Goal: Find specific page/section: Find specific page/section

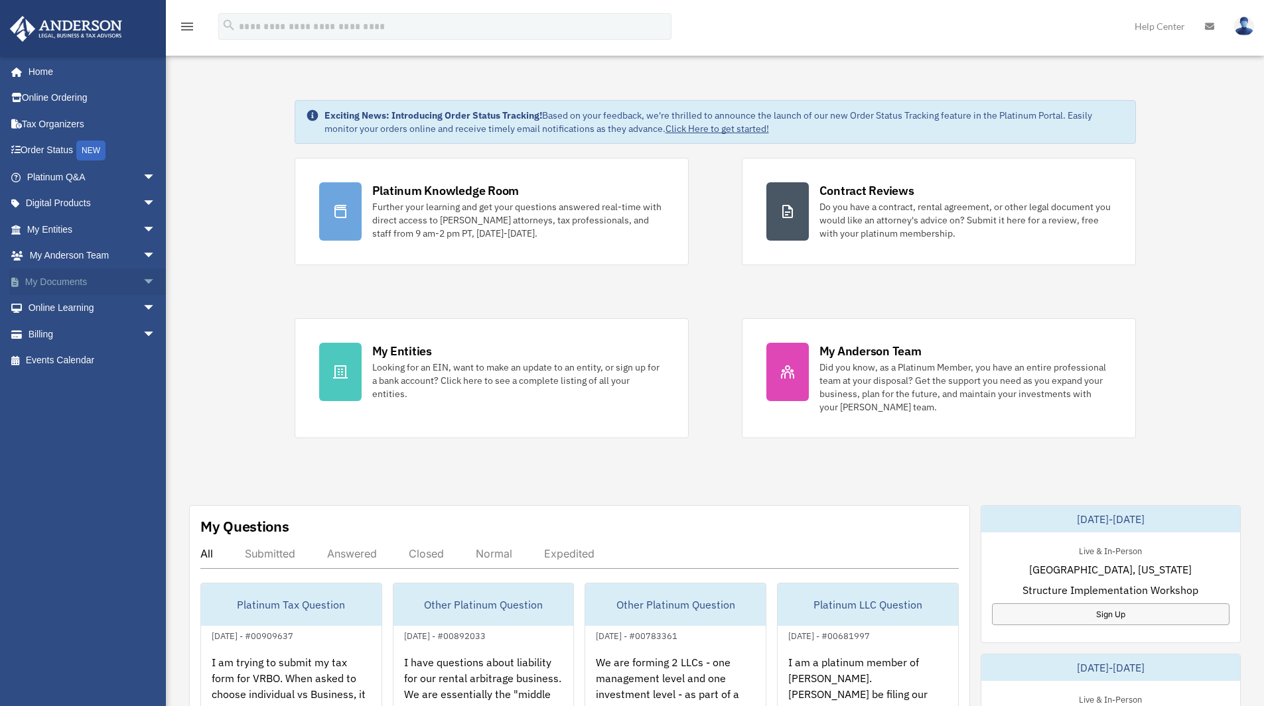
click at [125, 289] on link "My Documents arrow_drop_down" at bounding box center [92, 282] width 167 height 27
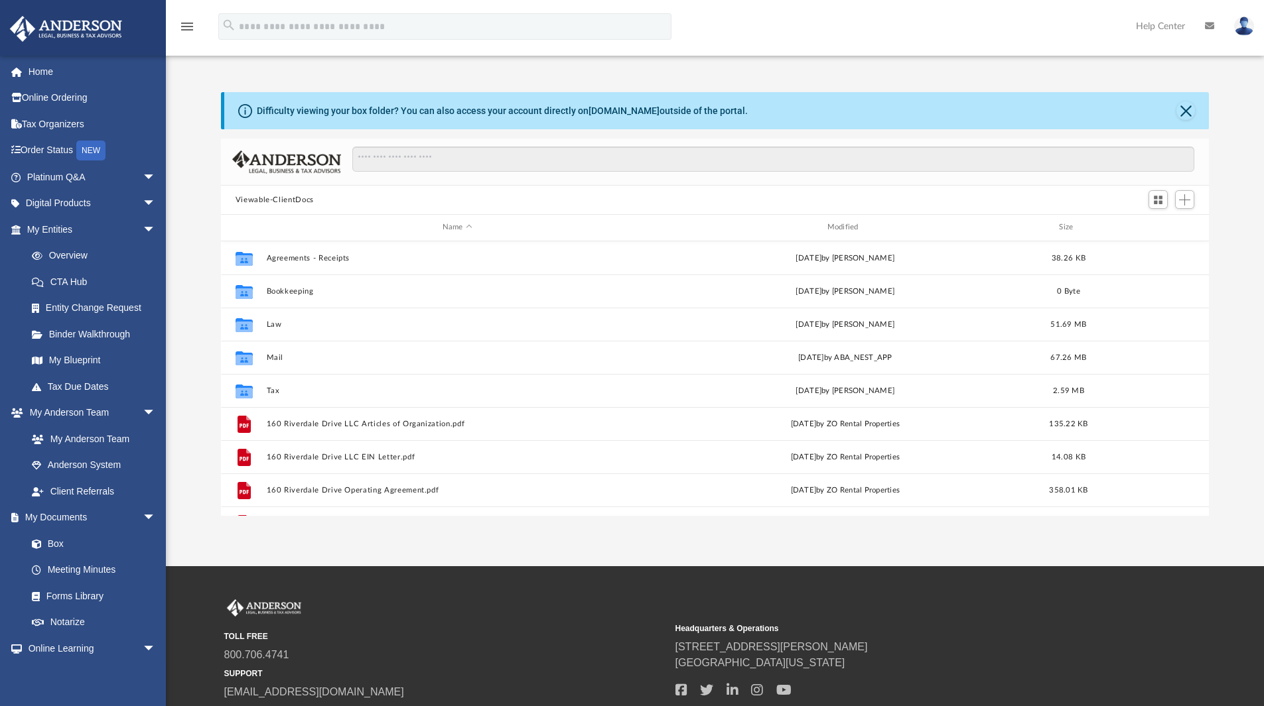
scroll to position [292, 978]
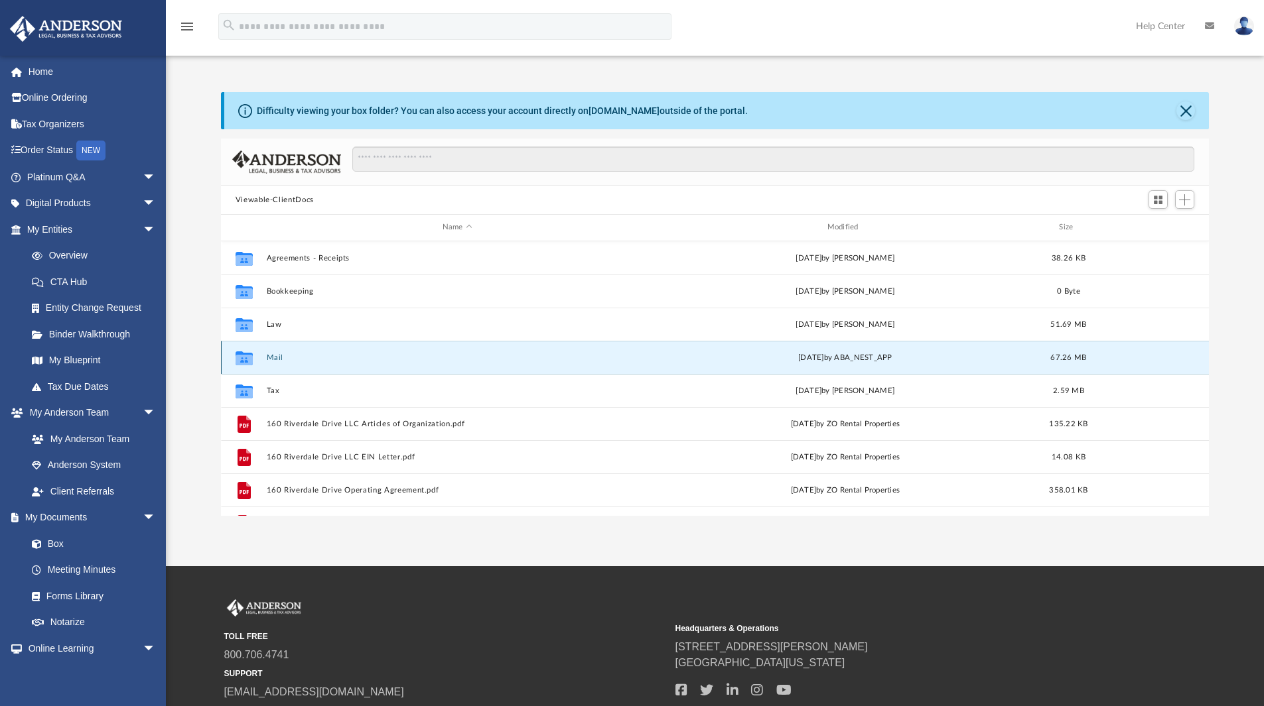
click at [278, 358] on button "Mail" at bounding box center [457, 358] width 382 height 9
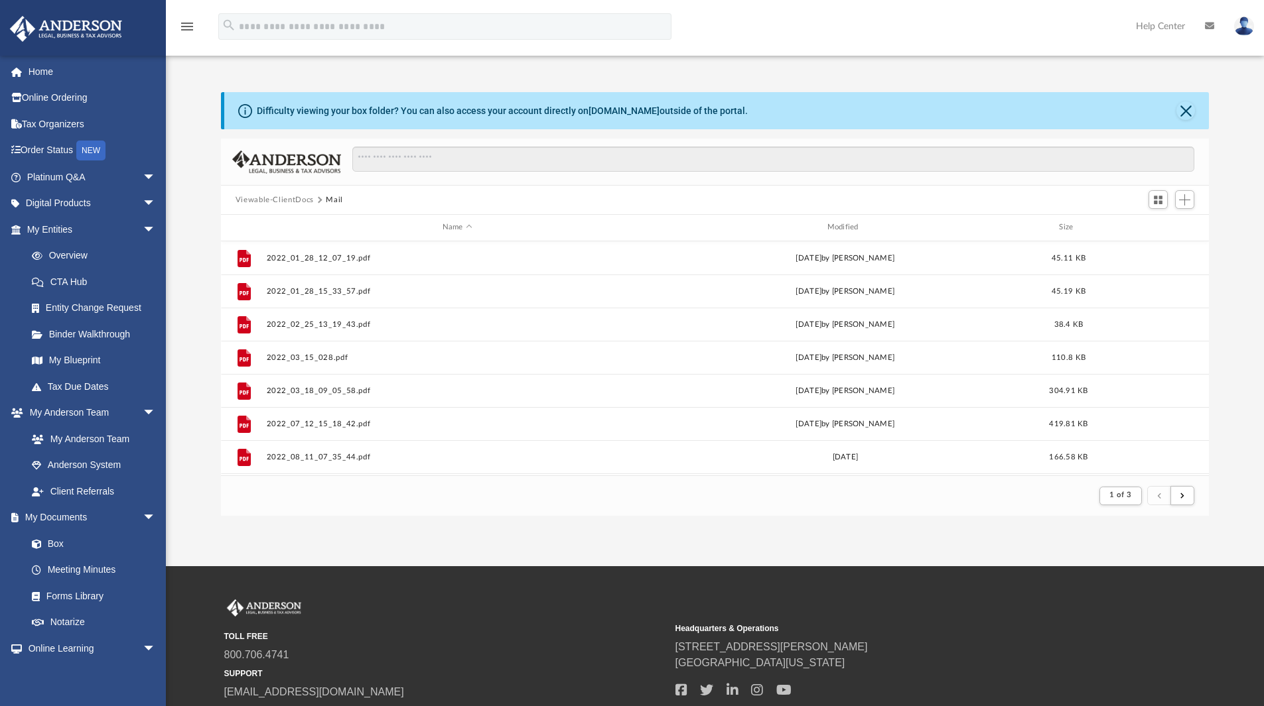
scroll to position [251, 978]
click at [1181, 500] on button "submit" at bounding box center [1182, 495] width 24 height 19
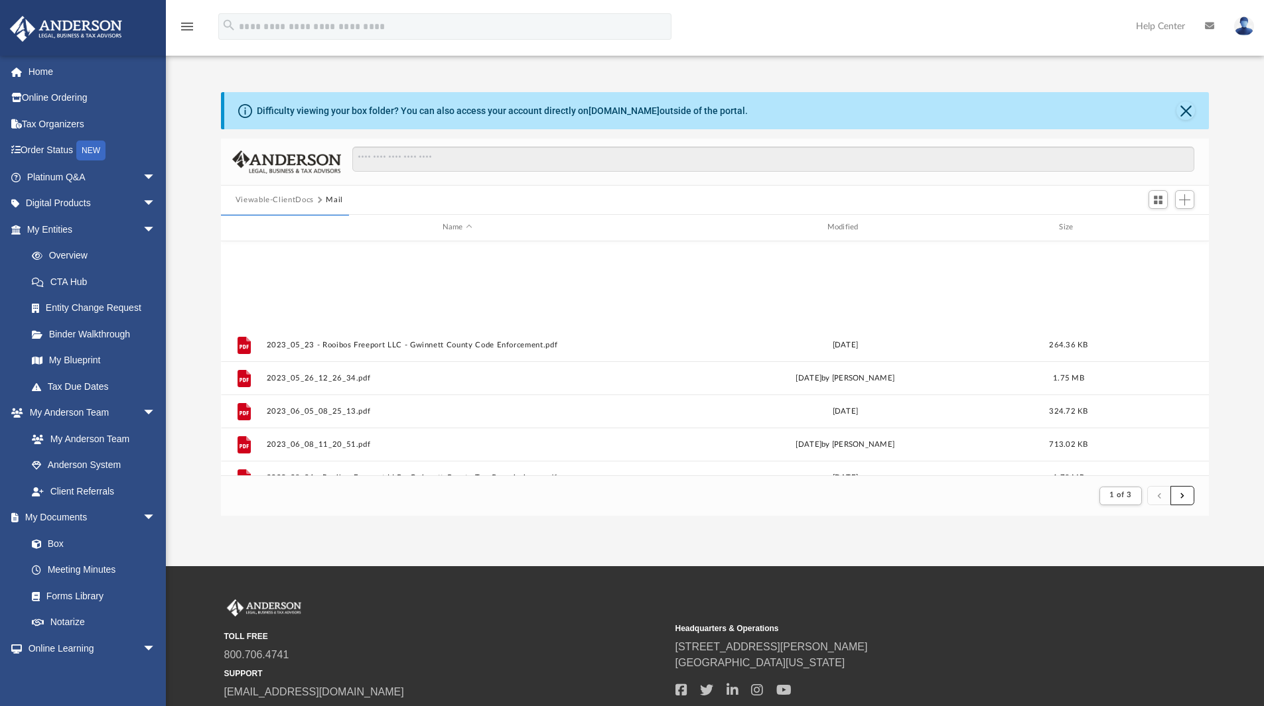
scroll to position [1424, 0]
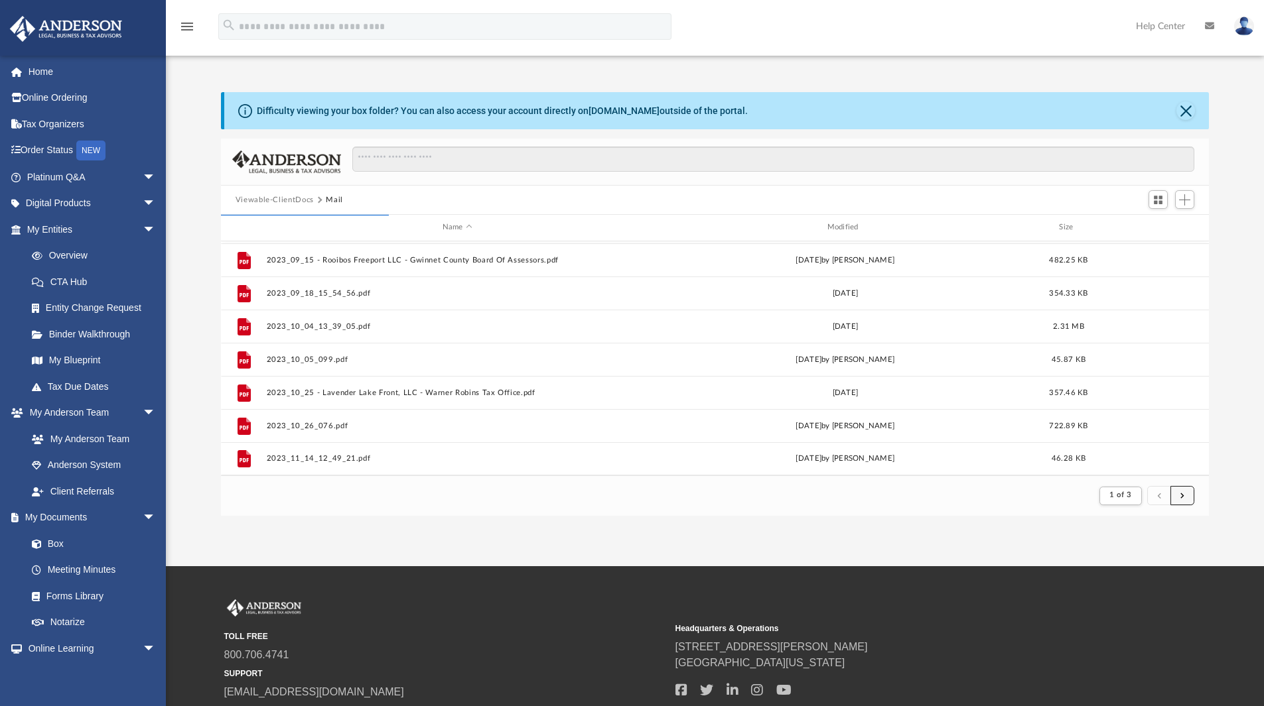
click at [1183, 498] on span "submit" at bounding box center [1182, 495] width 4 height 7
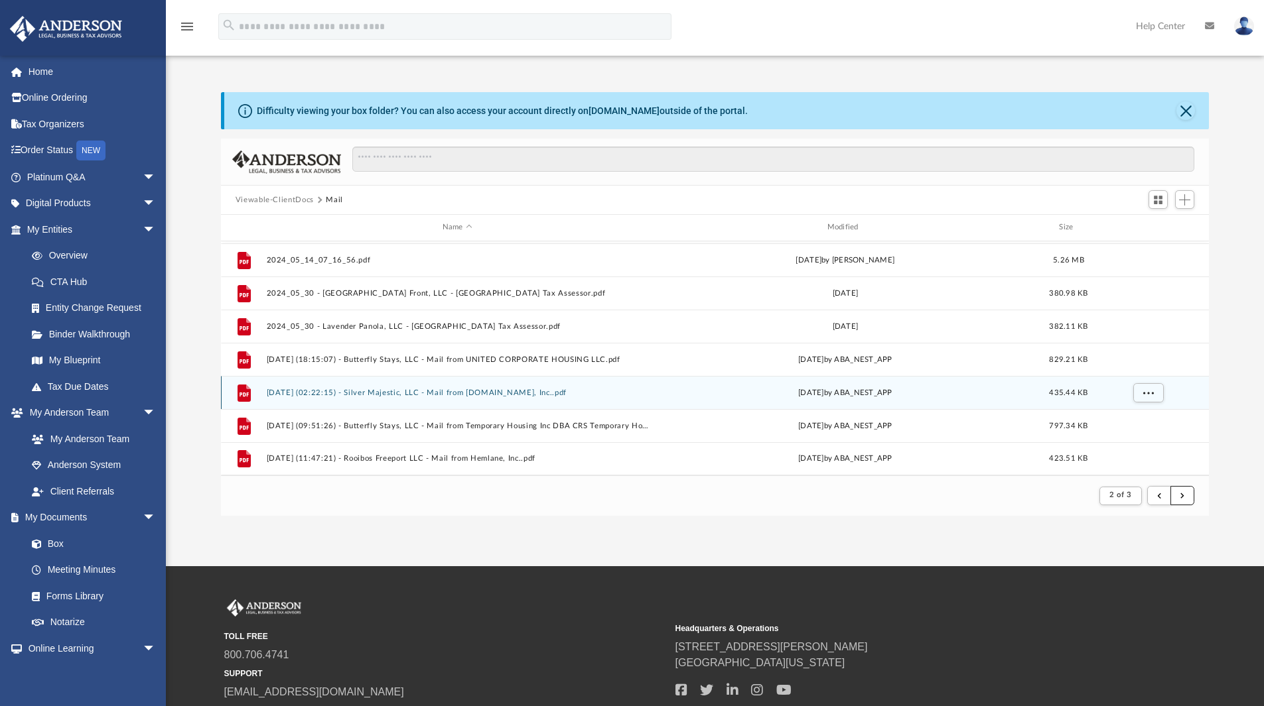
scroll to position [98, 0]
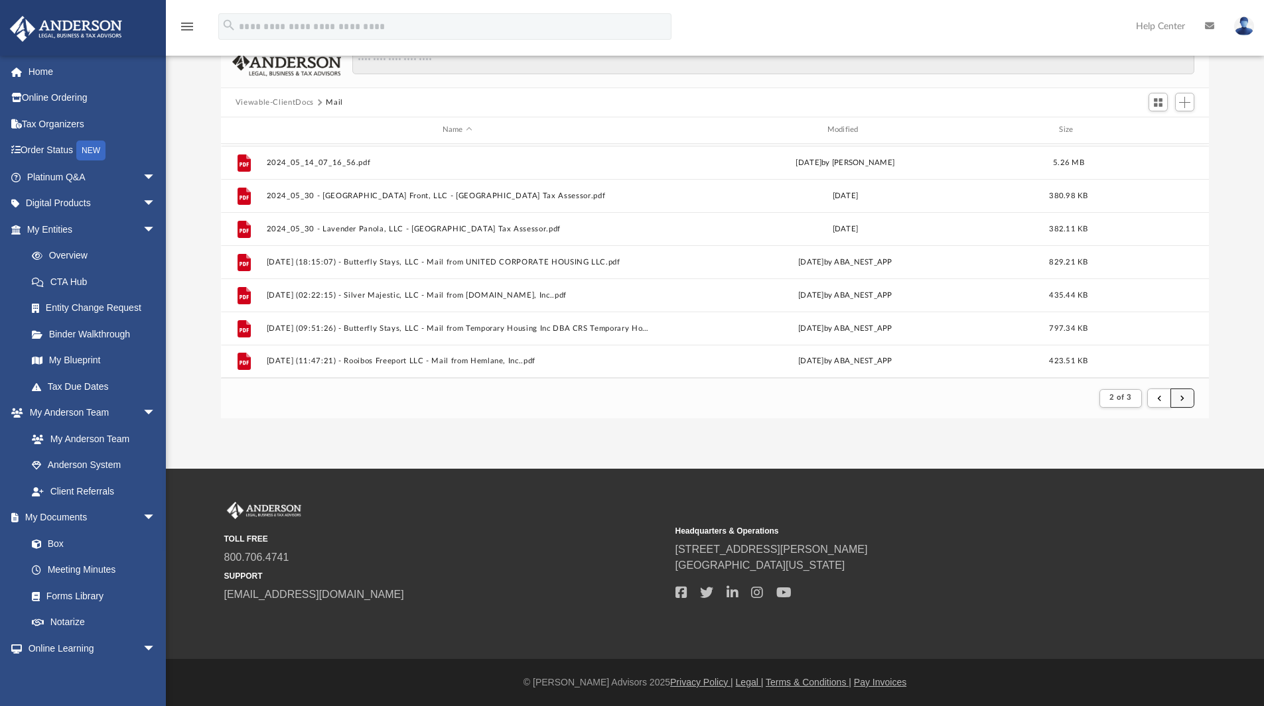
click at [1187, 398] on button "submit" at bounding box center [1182, 398] width 24 height 19
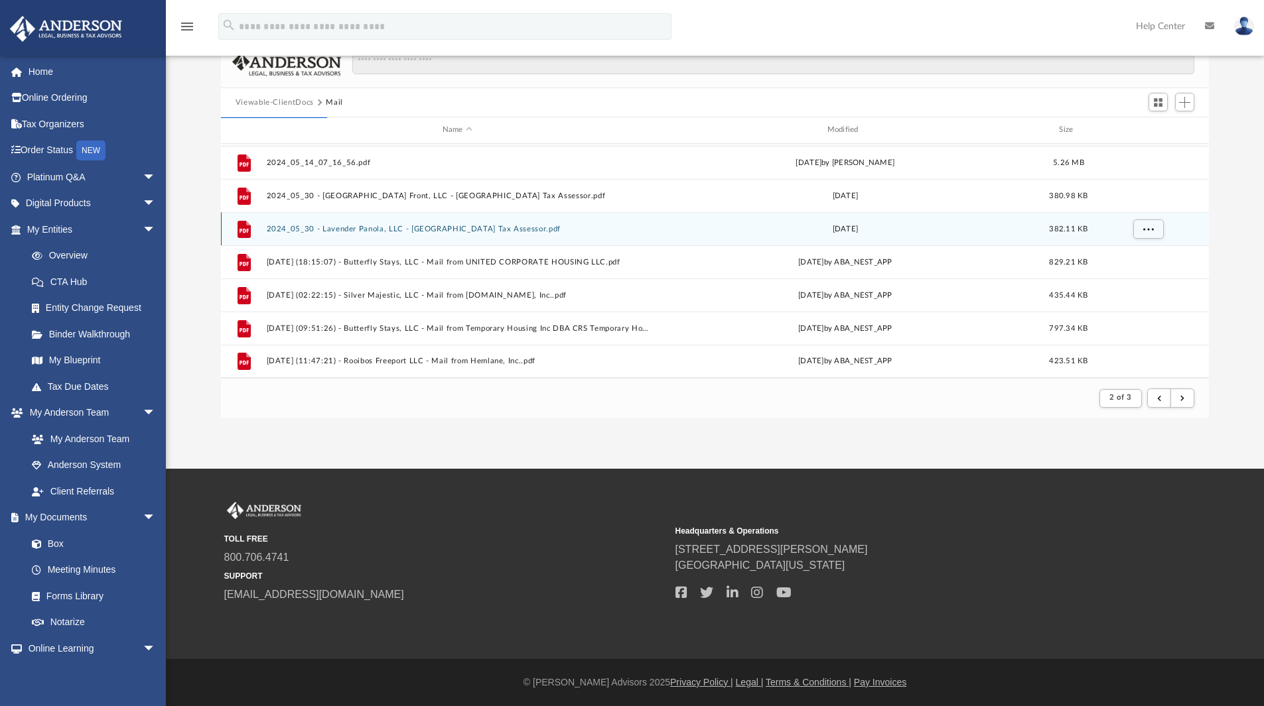
scroll to position [0, 0]
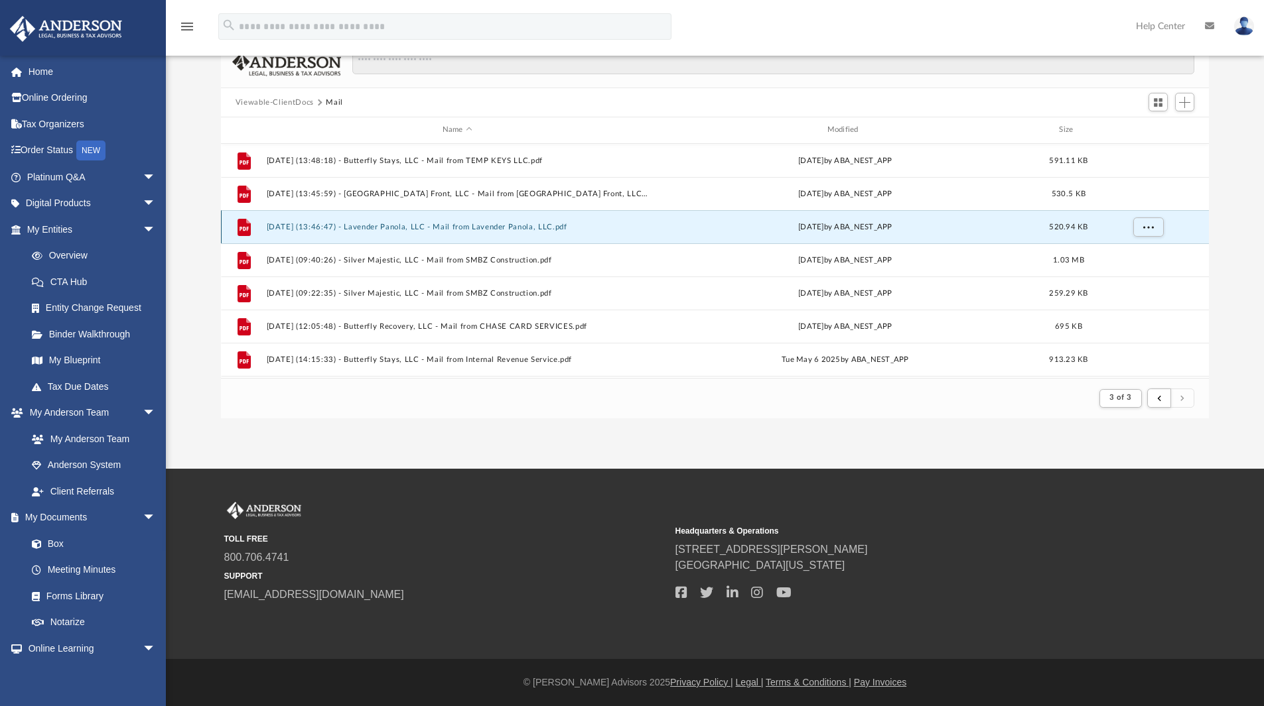
click at [470, 232] on button "[DATE] (13:46:47) - Lavender Panola, LLC - Mail from Lavender Panola, LLC.pdf" at bounding box center [457, 227] width 382 height 9
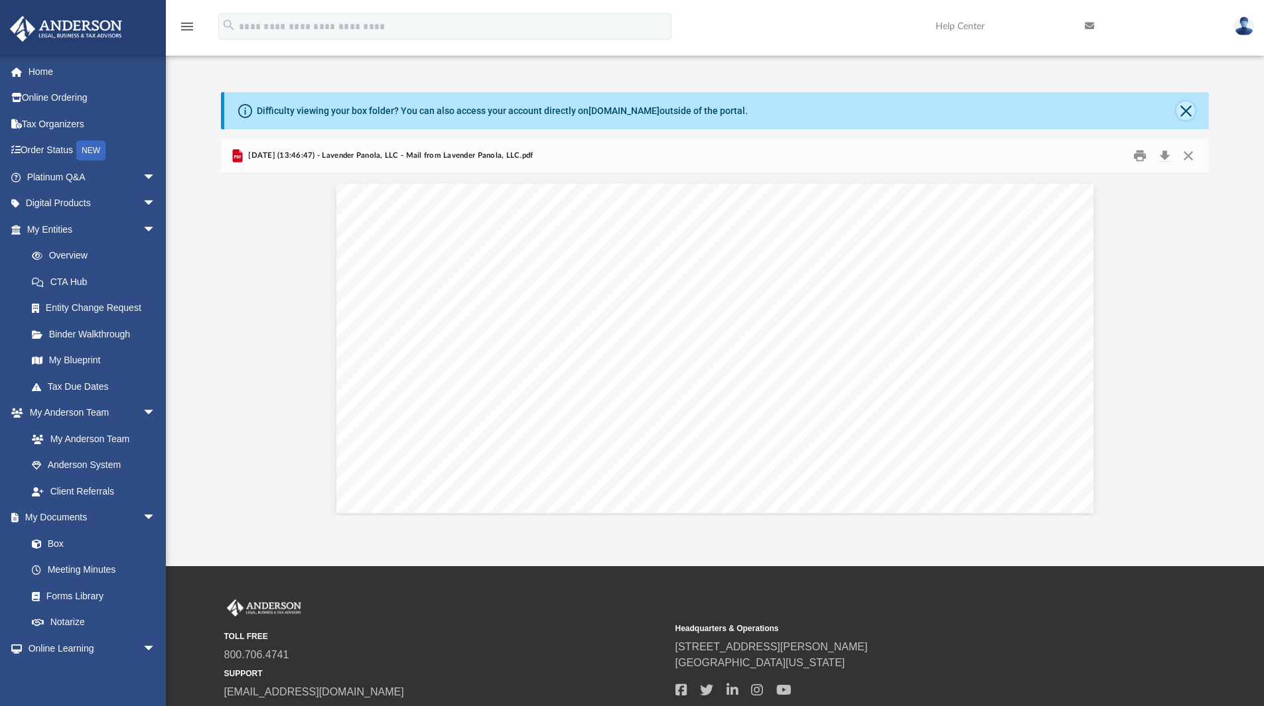
click at [1191, 112] on button "Close" at bounding box center [1185, 110] width 19 height 19
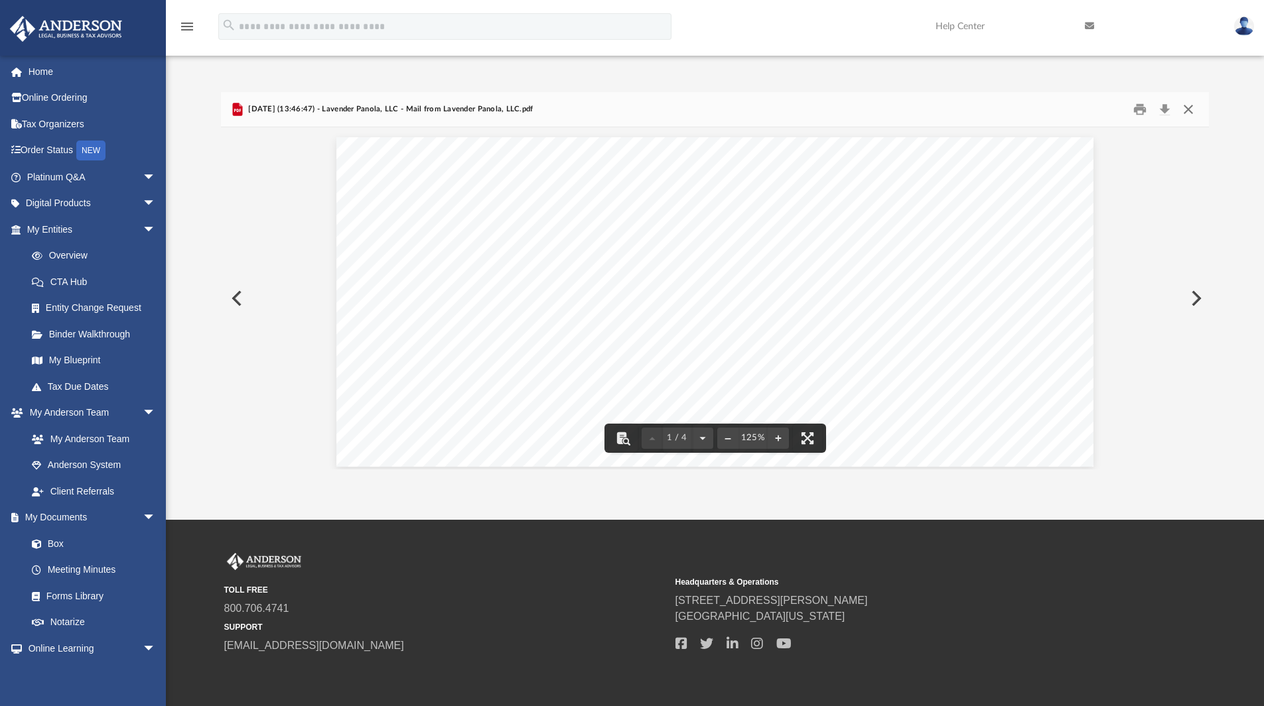
click at [1191, 109] on button "Close" at bounding box center [1188, 110] width 24 height 21
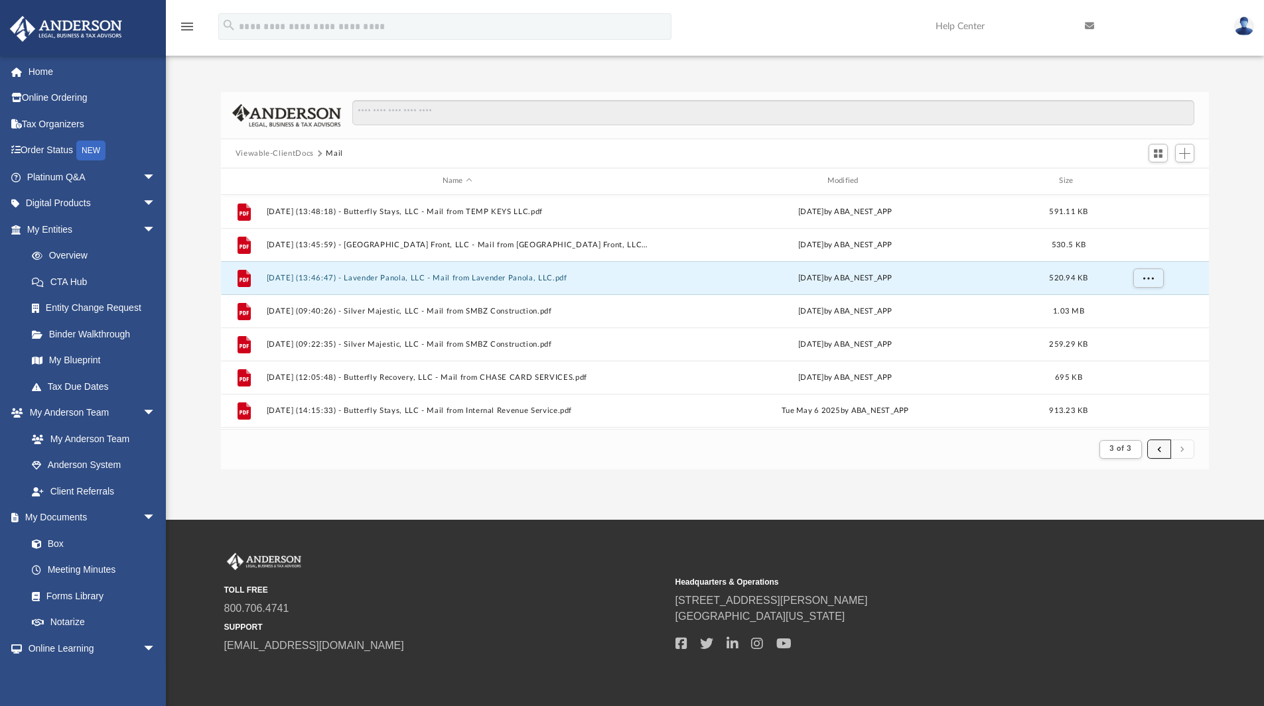
click at [1164, 445] on button "submit" at bounding box center [1159, 449] width 24 height 19
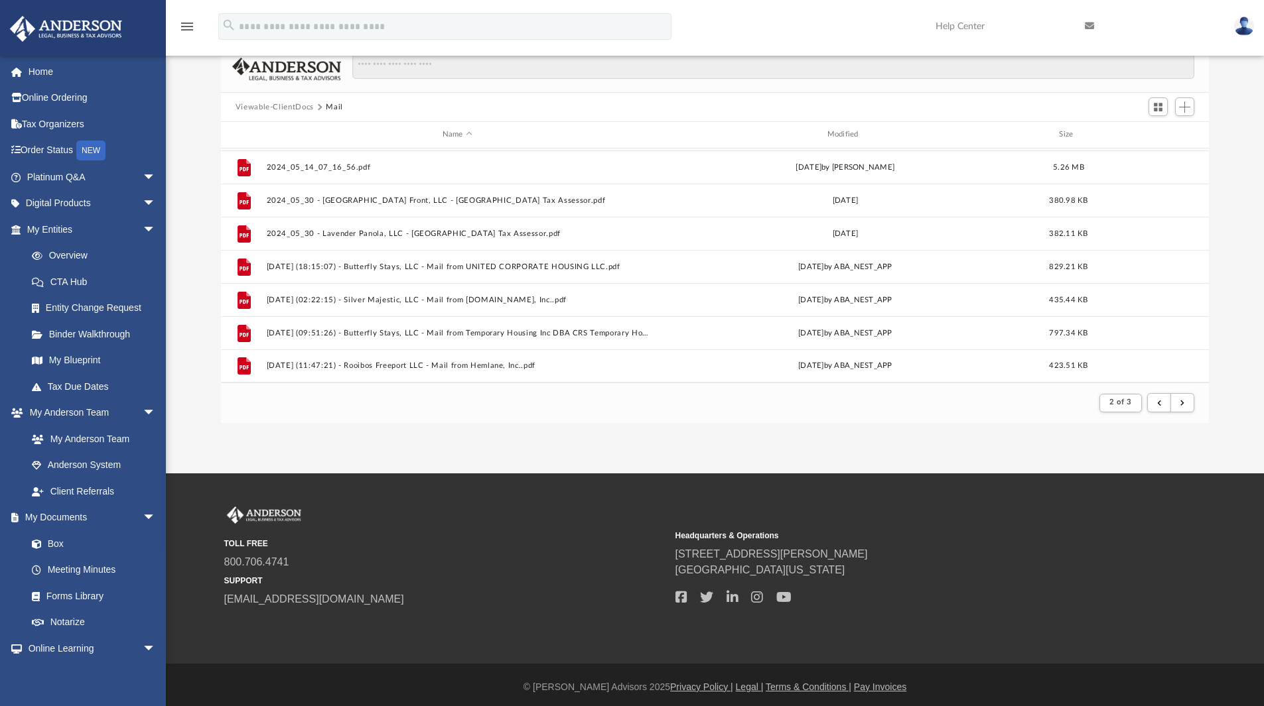
scroll to position [47, 0]
click at [1179, 398] on button "submit" at bounding box center [1182, 402] width 24 height 19
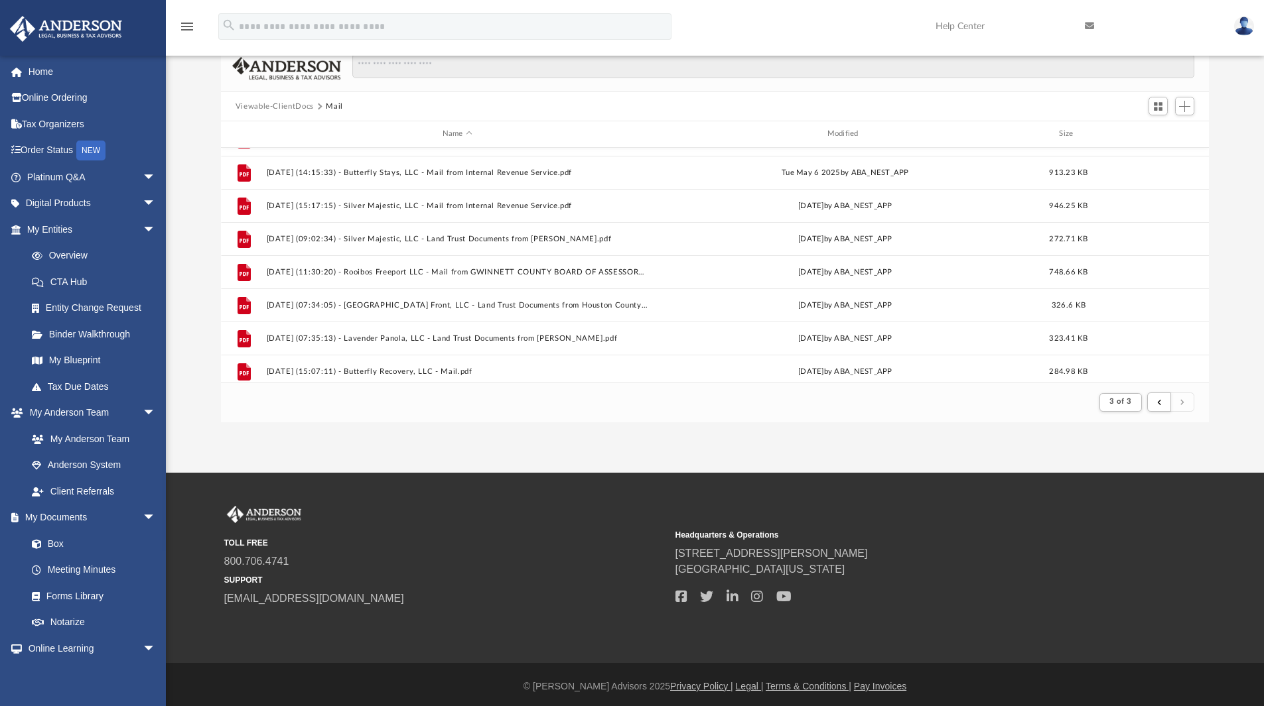
scroll to position [192, 0]
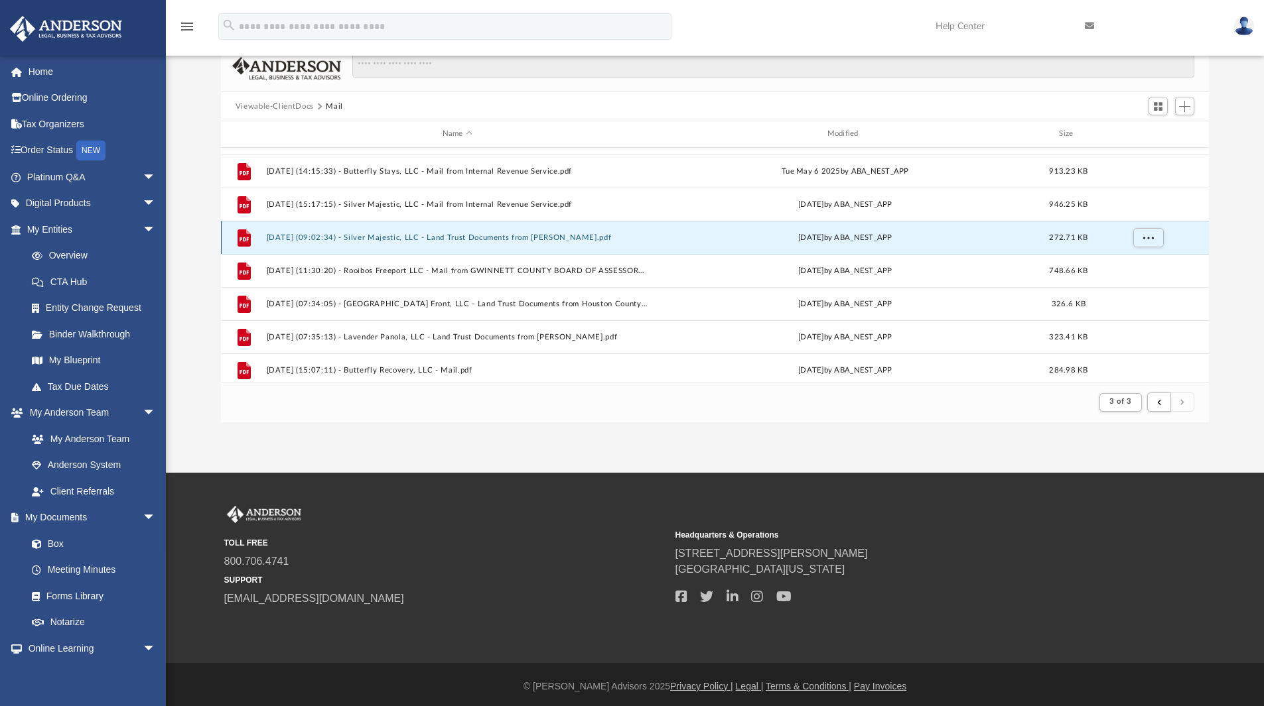
click at [505, 239] on button "[DATE] (09:02:34) - Silver Majestic, LLC - Land Trust Documents from [PERSON_NA…" at bounding box center [457, 238] width 382 height 9
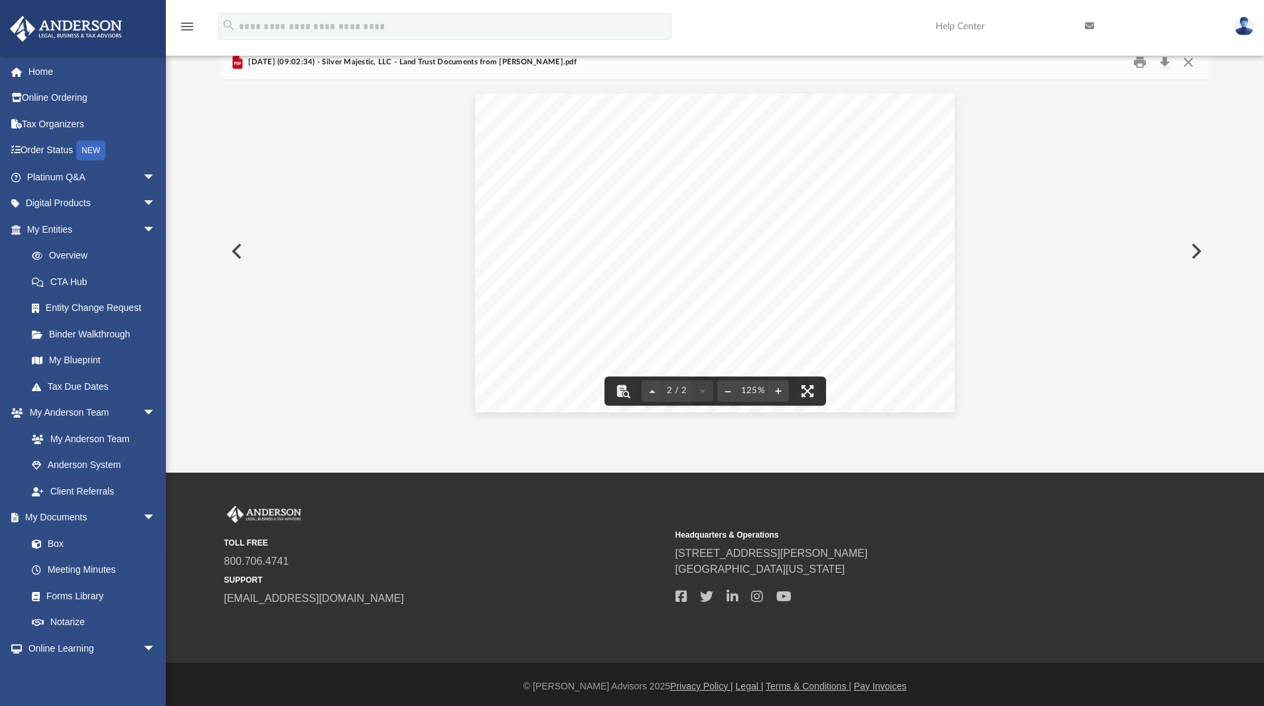
scroll to position [0, 0]
click at [1187, 66] on button "Close" at bounding box center [1188, 62] width 24 height 21
